Goal: Check status: Check status

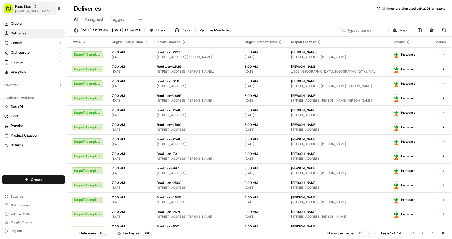
click at [19, 13] on span "[PERSON_NAME][EMAIL_ADDRESS][PERSON_NAME][DOMAIN_NAME]" at bounding box center [34, 11] width 38 height 4
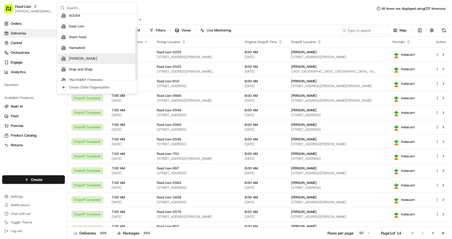
scroll to position [18, 0]
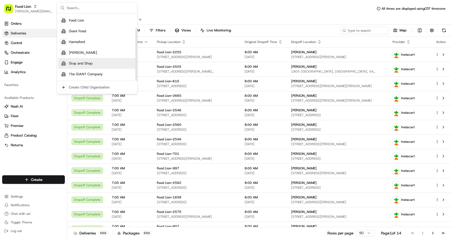
click at [83, 64] on span "Stop and Shop" at bounding box center [81, 63] width 24 height 5
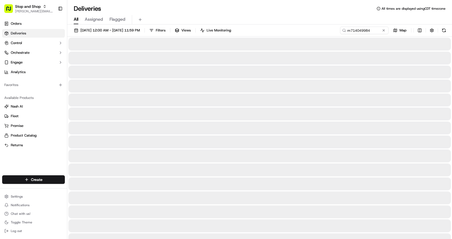
type input "m714049984"
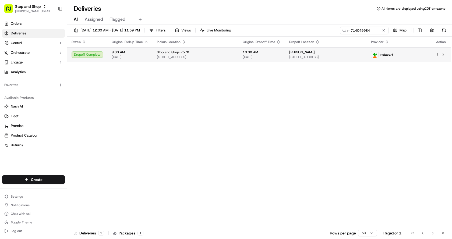
click at [173, 52] on span "Stop and Shop-2570" at bounding box center [173, 52] width 32 height 4
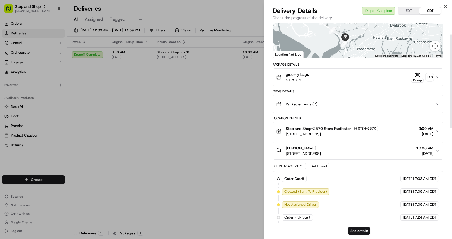
scroll to position [108, 0]
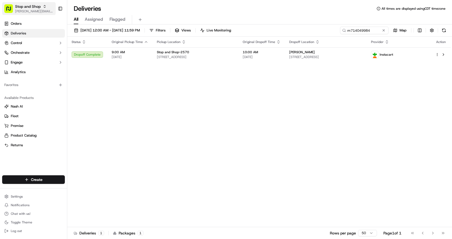
click at [39, 8] on span "Stop and Shop" at bounding box center [28, 6] width 26 height 5
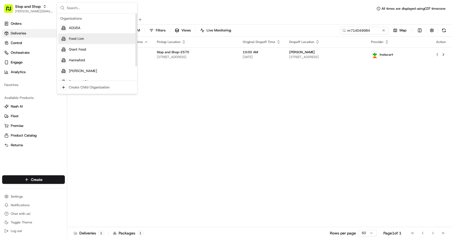
click at [79, 37] on span "Food Lion" at bounding box center [76, 38] width 15 height 5
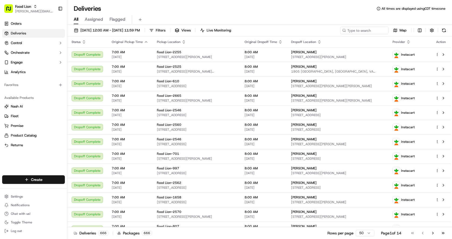
click at [367, 26] on div "[DATE] 12:00 AM - [DATE] 11:59 PM Filters Views Live Monitoring Map Status Orig…" at bounding box center [259, 132] width 385 height 216
click at [367, 27] on input at bounding box center [356, 31] width 65 height 8
click at [368, 30] on input at bounding box center [356, 31] width 65 height 8
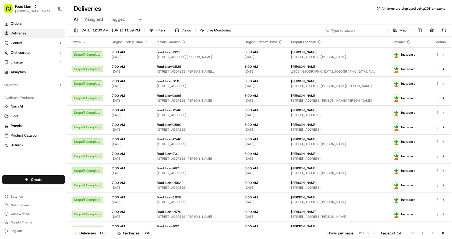
click at [368, 30] on input at bounding box center [356, 31] width 65 height 8
paste input "m710644639"
type input "m710644639"
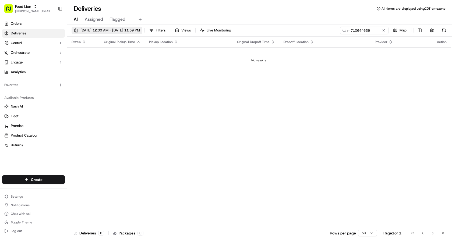
click at [105, 32] on span "[DATE] 12:00 AM - [DATE] 11:59 PM" at bounding box center [109, 30] width 59 height 5
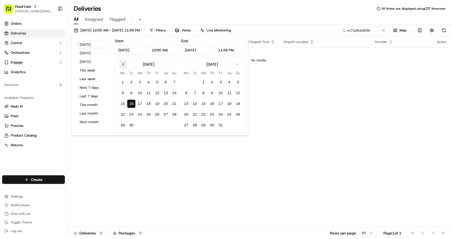
click at [125, 65] on button "Go to previous month" at bounding box center [124, 65] width 8 height 8
click at [124, 125] on button "25" at bounding box center [122, 125] width 9 height 9
type input "[DATE]"
click at [354, 31] on input "m710644639" at bounding box center [356, 31] width 65 height 8
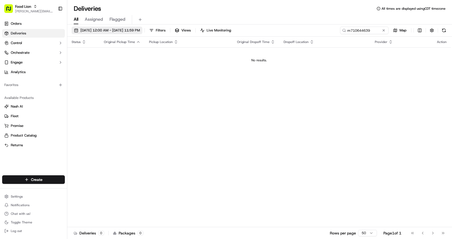
click at [110, 29] on span "[DATE] 12:00 AM - [DATE] 11:59 PM" at bounding box center [109, 30] width 59 height 5
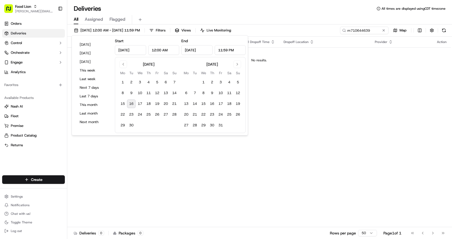
click at [119, 64] on div "[DATE]" at bounding box center [148, 64] width 60 height 6
click at [122, 64] on button "Go to previous month" at bounding box center [124, 65] width 8 height 8
click at [131, 124] on button "26" at bounding box center [131, 125] width 9 height 9
type input "[DATE]"
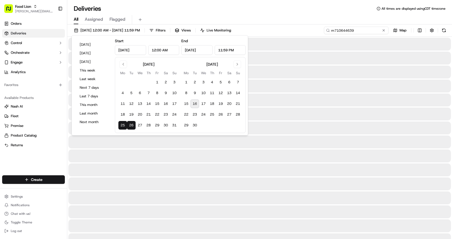
click at [364, 30] on input "m710644639" at bounding box center [356, 31] width 65 height 8
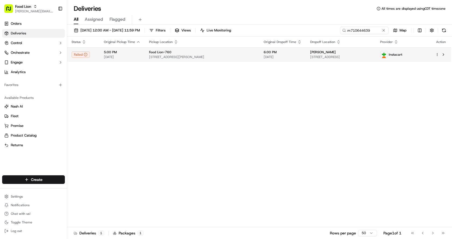
click at [155, 58] on span "[STREET_ADDRESS][PERSON_NAME]" at bounding box center [202, 57] width 106 height 4
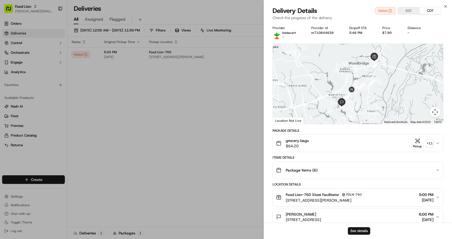
click at [385, 140] on div "grocery bags $64.20 Pickup + 11" at bounding box center [356, 143] width 160 height 11
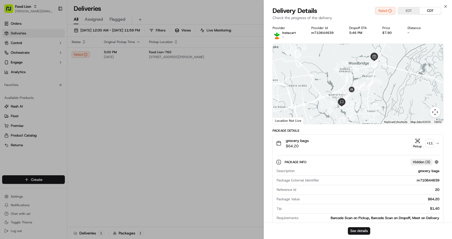
click at [385, 140] on div "grocery bags $64.20 Pickup + 11" at bounding box center [356, 143] width 160 height 11
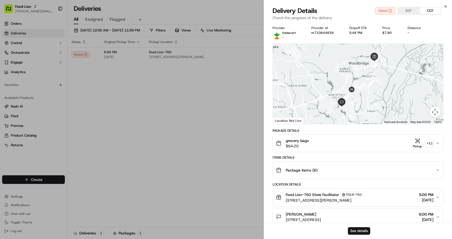
scroll to position [54, 0]
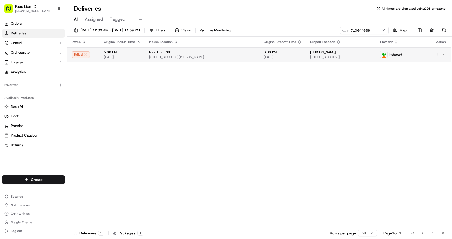
click at [168, 52] on span "Food Lion-760" at bounding box center [160, 52] width 22 height 4
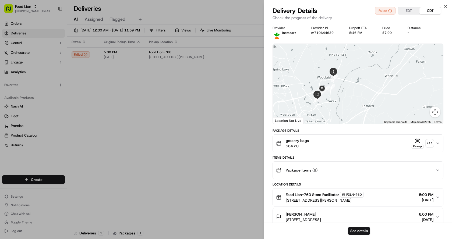
click at [355, 167] on div "Package Items ( 6 )" at bounding box center [356, 170] width 160 height 11
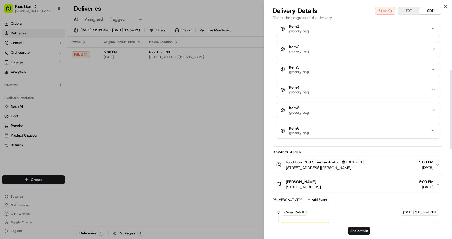
scroll to position [0, 0]
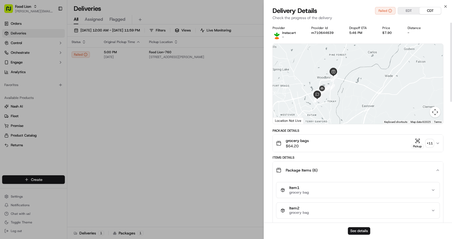
click at [325, 145] on div "grocery bags $64.20 Pickup + 11" at bounding box center [356, 143] width 160 height 11
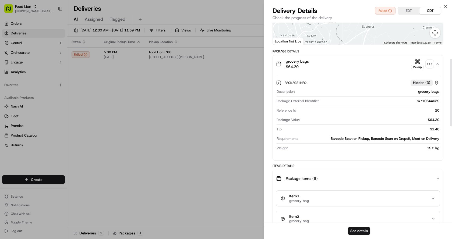
scroll to position [108, 0]
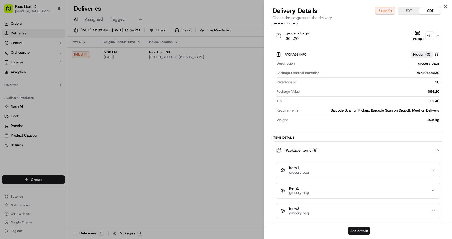
click at [417, 36] on div "Pickup" at bounding box center [417, 36] width 13 height 10
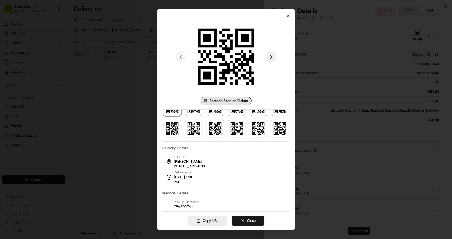
scroll to position [37, 0]
click at [291, 16] on div "Barcode Scan on Pickup Delivery Details Location Sapryna [PERSON_NAME] [STREET_…" at bounding box center [226, 119] width 138 height 221
click at [290, 16] on div "Barcode Scan on Pickup Delivery Details Location Sapryna [PERSON_NAME] [STREET_…" at bounding box center [226, 119] width 138 height 221
click at [289, 16] on icon "button" at bounding box center [288, 16] width 2 height 2
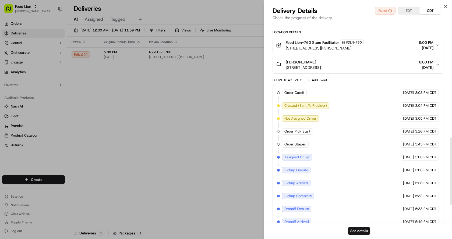
scroll to position [392, 0]
